Goal: Task Accomplishment & Management: Use online tool/utility

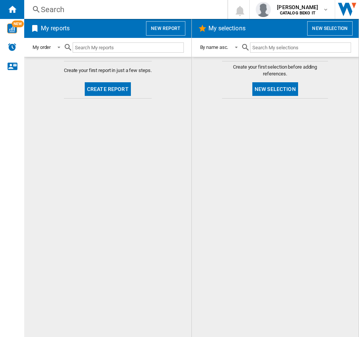
click at [159, 32] on button "New report" at bounding box center [165, 28] width 39 height 14
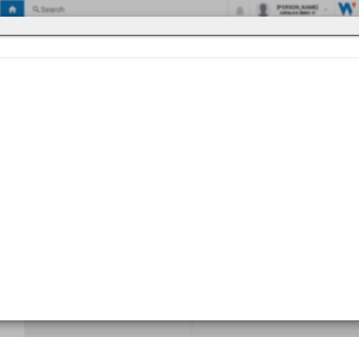
click at [333, 14] on div at bounding box center [179, 168] width 359 height 337
click at [334, 23] on div at bounding box center [180, 26] width 417 height 18
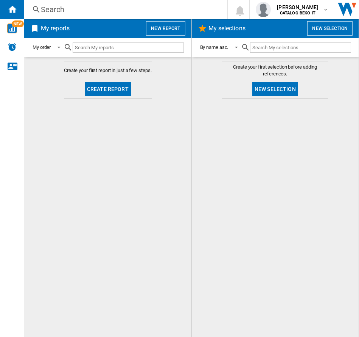
click at [126, 90] on button "Create report" at bounding box center [108, 89] width 46 height 14
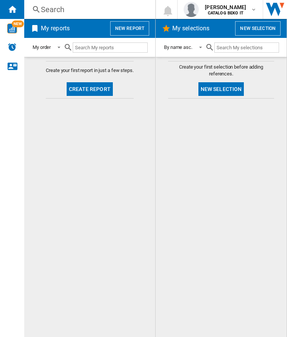
click at [95, 86] on button "Create report" at bounding box center [90, 89] width 46 height 14
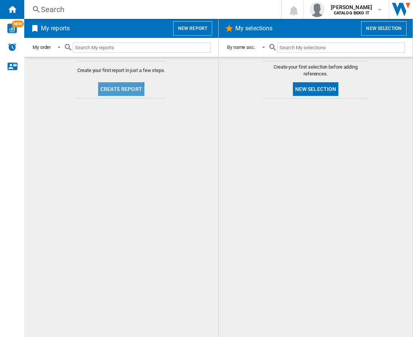
click at [116, 91] on button "Create report" at bounding box center [121, 89] width 46 height 14
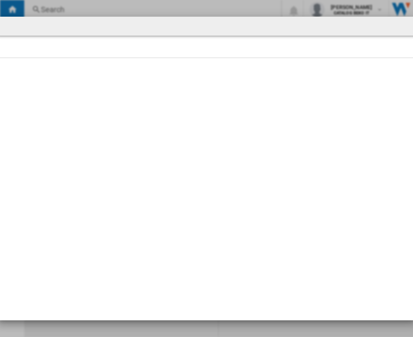
click at [371, 11] on div at bounding box center [206, 168] width 413 height 337
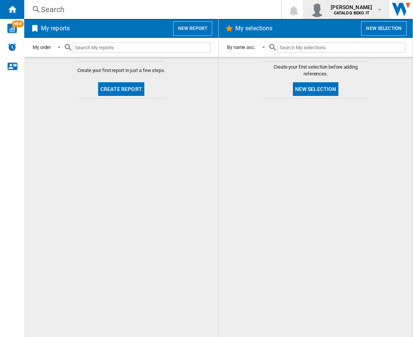
click at [369, 11] on b "CATALOG BEKO IT" at bounding box center [352, 13] width 36 height 5
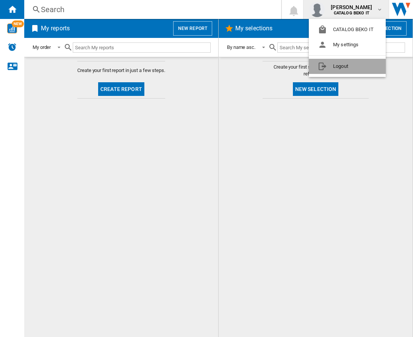
click at [348, 66] on button "Logout" at bounding box center [347, 66] width 77 height 15
